Goal: Task Accomplishment & Management: Complete application form

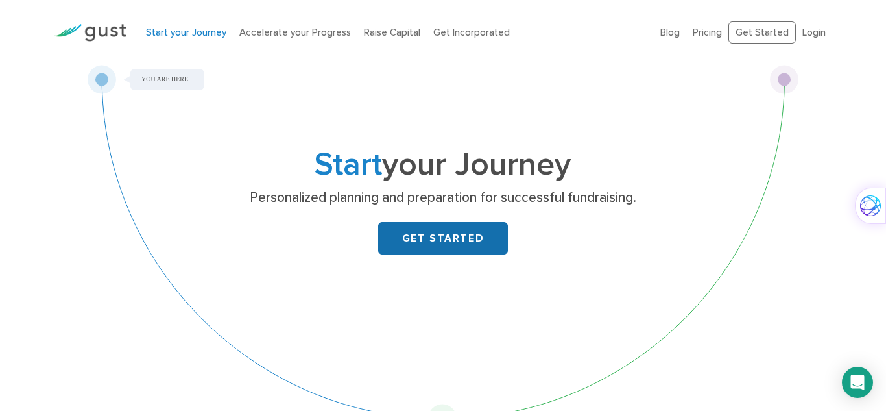
click at [471, 236] on link "GET STARTED" at bounding box center [443, 238] width 130 height 32
click at [423, 228] on link "GET STARTED" at bounding box center [443, 238] width 130 height 32
